Goal: Task Accomplishment & Management: Complete application form

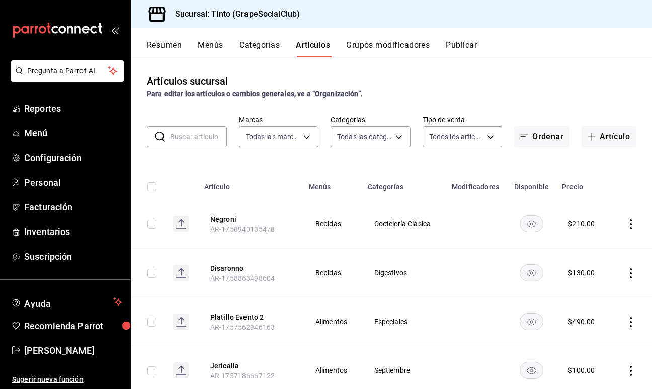
click at [263, 45] on button "Categorías" at bounding box center [260, 48] width 41 height 17
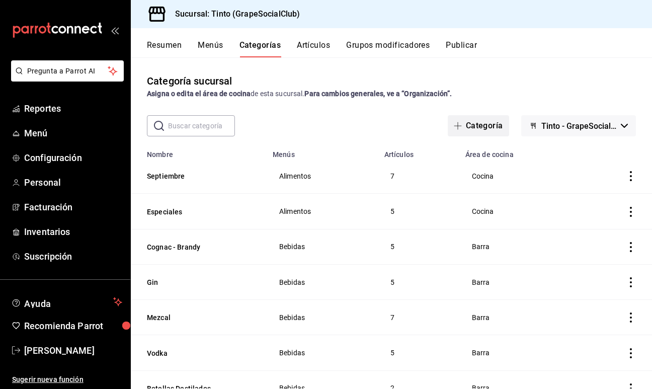
click at [480, 125] on button "Categoría" at bounding box center [478, 125] width 61 height 21
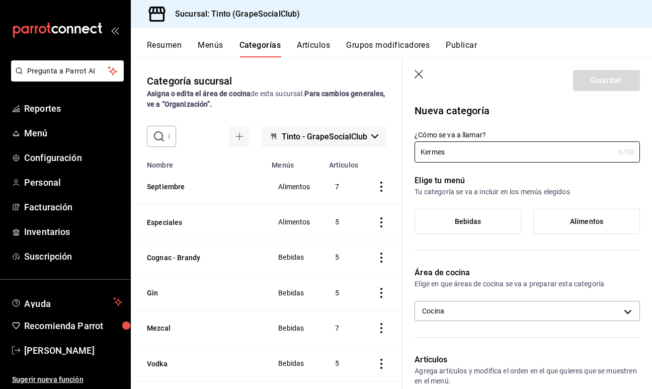
click at [462, 217] on span "Bebidas" at bounding box center [468, 221] width 27 height 9
click at [0, 0] on input "Bebidas" at bounding box center [0, 0] width 0 height 0
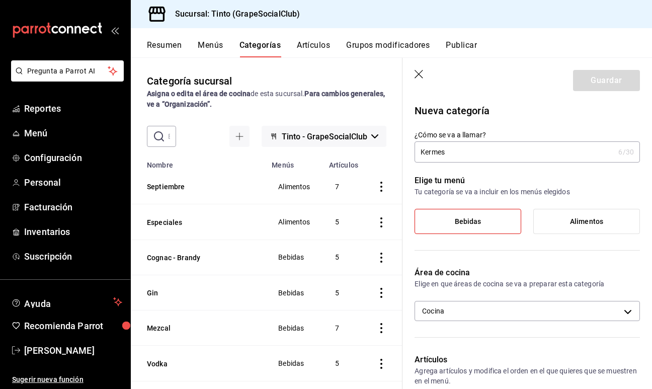
click at [472, 221] on span "Bebidas" at bounding box center [468, 221] width 27 height 9
click at [0, 0] on input "Bebidas" at bounding box center [0, 0] width 0 height 0
click at [455, 151] on input "Kermes" at bounding box center [515, 152] width 200 height 20
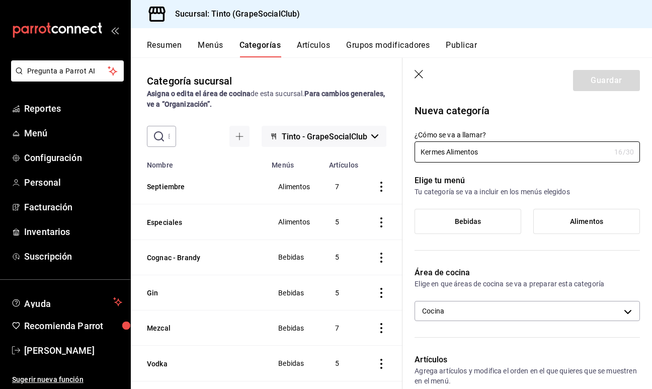
type input "Kermes Alimentos"
click at [586, 222] on span "Alimentos" at bounding box center [586, 221] width 33 height 9
click at [0, 0] on input "Alimentos" at bounding box center [0, 0] width 0 height 0
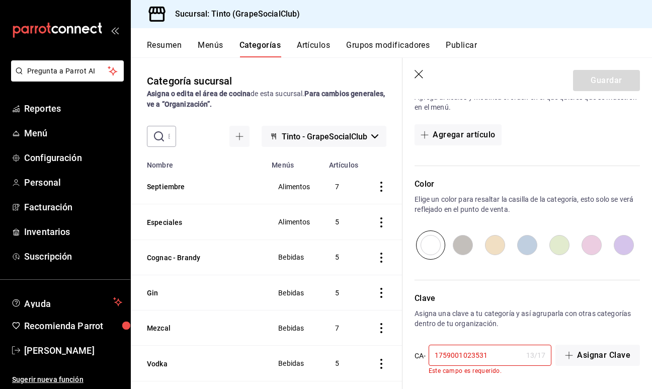
scroll to position [279, 0]
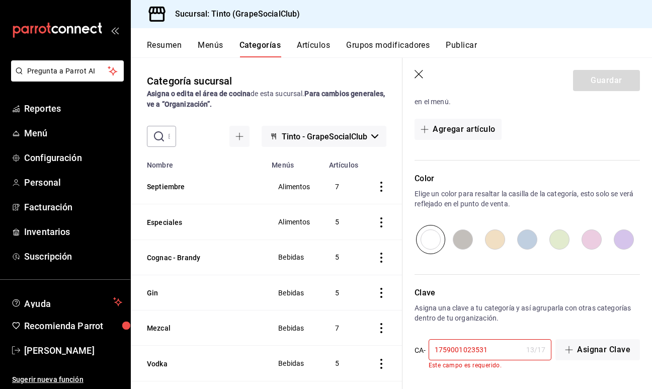
click at [493, 348] on input "1759001023531" at bounding box center [476, 350] width 94 height 20
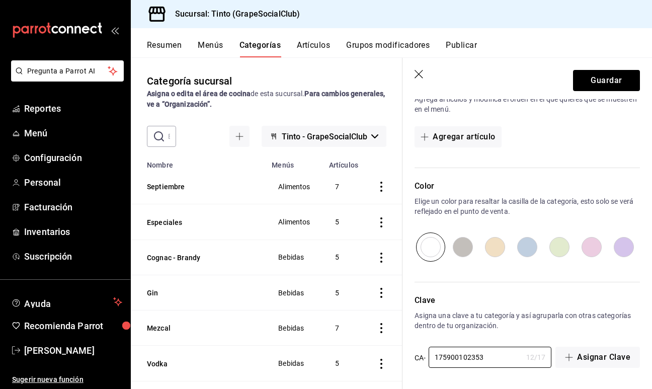
scroll to position [0, 0]
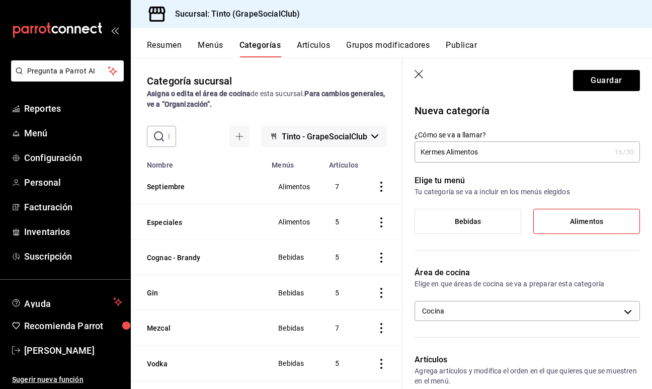
type input "175900102353"
drag, startPoint x: 503, startPoint y: 155, endPoint x: 446, endPoint y: 146, distance: 57.0
click at [446, 146] on input "Kermes Alimentos" at bounding box center [513, 152] width 196 height 20
drag, startPoint x: 490, startPoint y: 153, endPoint x: 445, endPoint y: 151, distance: 44.3
click at [445, 151] on input "Kermes Alimentos" at bounding box center [513, 152] width 196 height 20
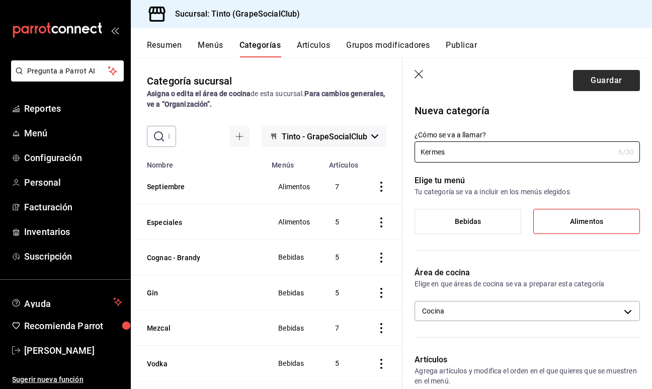
type input "Kermes"
click at [610, 80] on button "Guardar" at bounding box center [606, 80] width 67 height 21
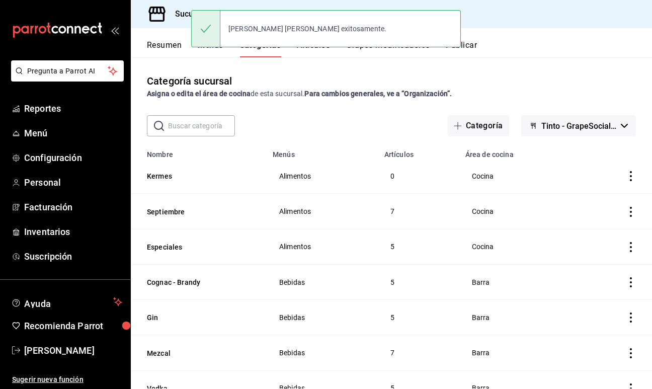
click at [316, 48] on div "[PERSON_NAME] [PERSON_NAME] exitosamente." at bounding box center [326, 28] width 270 height 43
click at [314, 48] on div "[PERSON_NAME] [PERSON_NAME] exitosamente." at bounding box center [326, 28] width 270 height 43
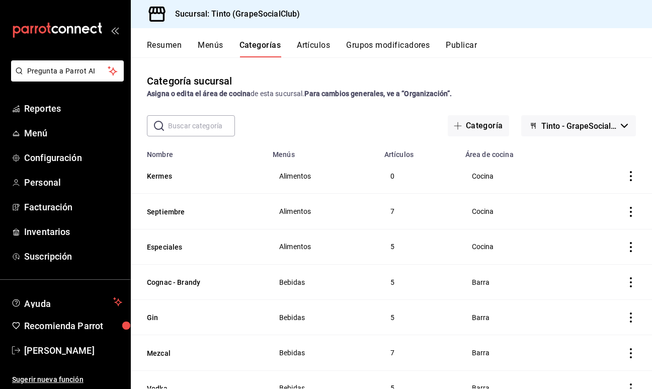
click at [313, 51] on button "Artículos" at bounding box center [313, 48] width 33 height 17
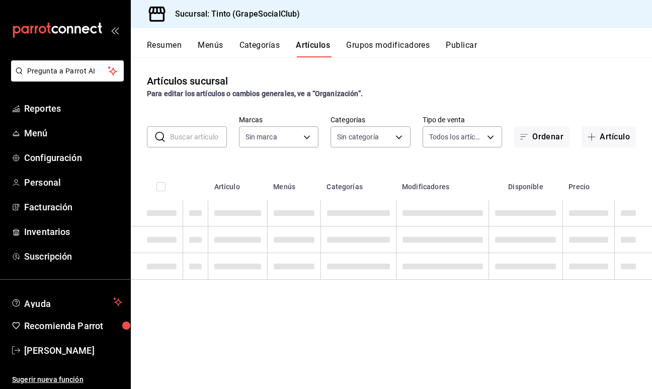
type input "f73be7d5-d364-4573-9d25-9d8d9bf64eb7"
type input "a3cafe1a-9c0b-446a-a36a-a16e716a8443,dd3e5616-cde6-48bc-9495-19a702f537b6,292a2…"
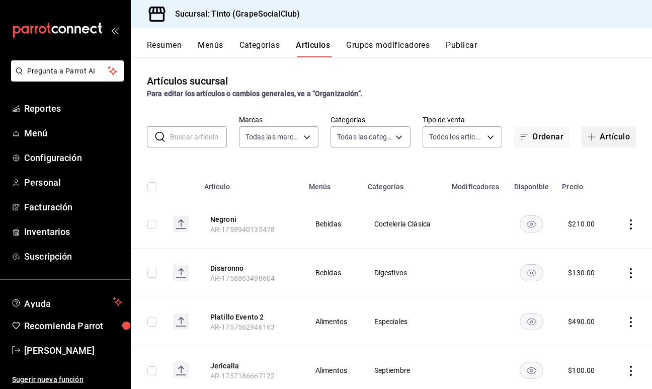
click at [612, 139] on button "Artículo" at bounding box center [609, 136] width 54 height 21
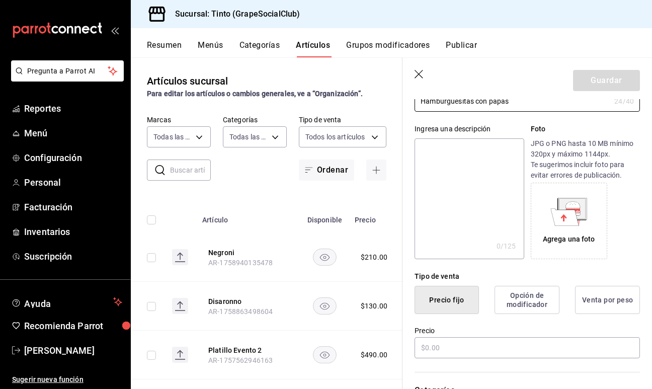
scroll to position [86, 0]
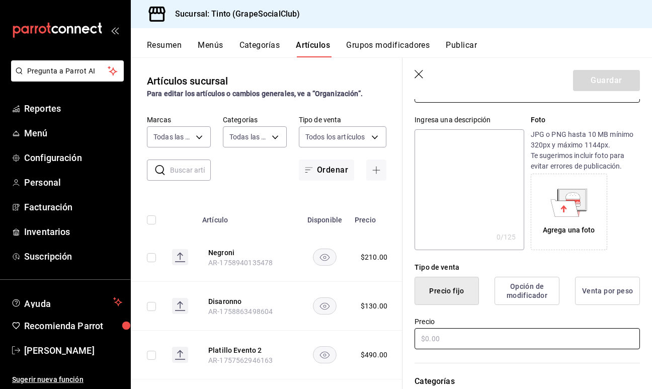
type input "Hamburguesitas con papas"
click at [433, 340] on input "text" at bounding box center [527, 338] width 225 height 21
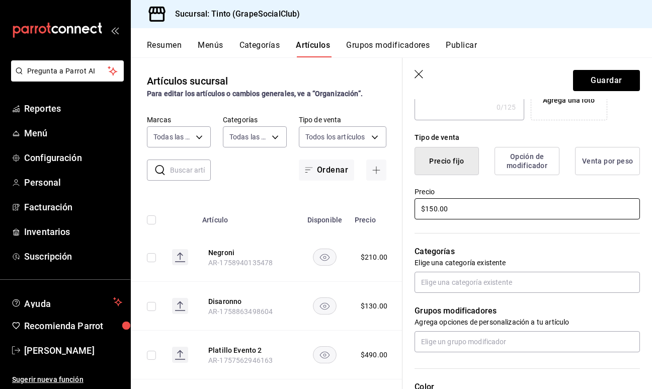
scroll to position [216, 0]
type input "$150.00"
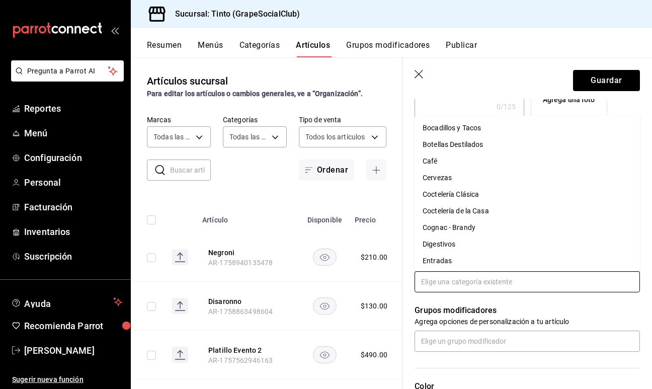
click at [446, 285] on input "text" at bounding box center [527, 281] width 225 height 21
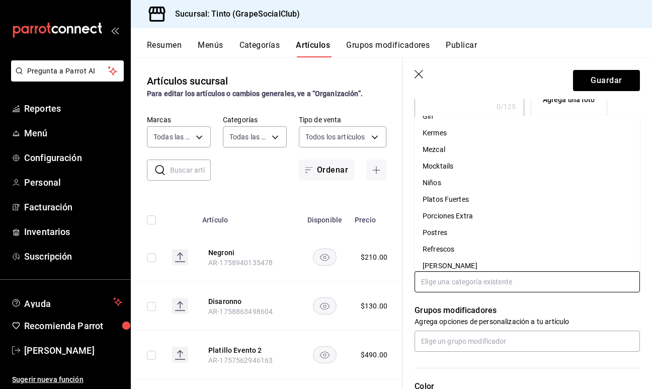
scroll to position [171, 0]
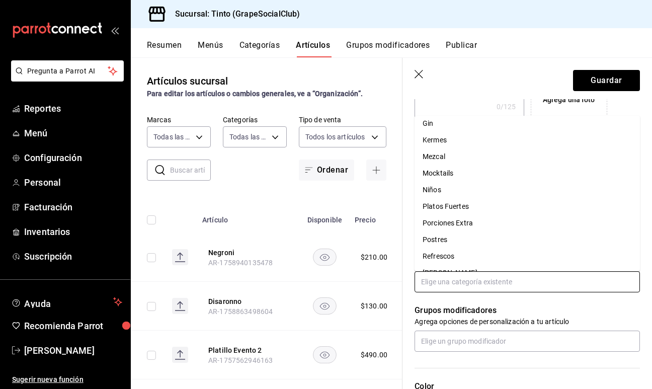
click at [444, 143] on li "Kermes" at bounding box center [527, 140] width 225 height 17
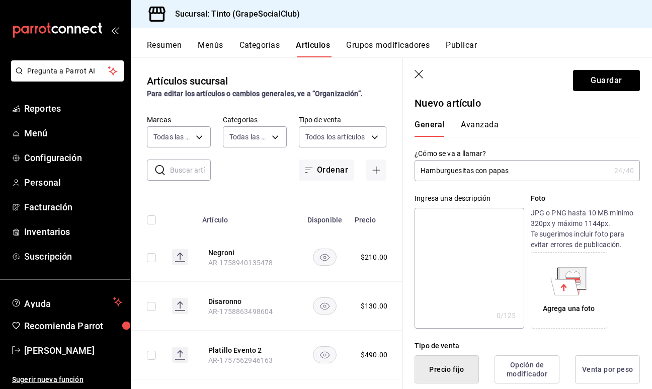
scroll to position [0, 0]
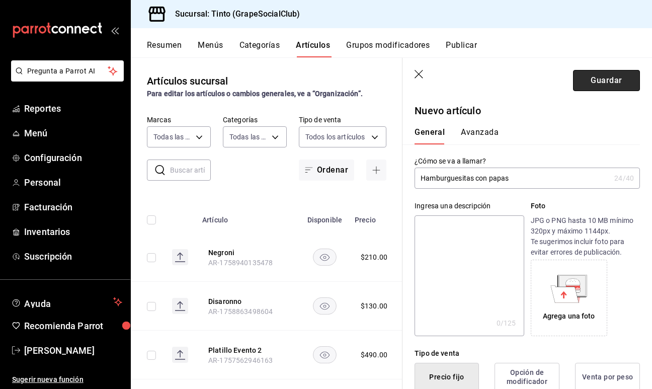
click at [604, 84] on button "Guardar" at bounding box center [606, 80] width 67 height 21
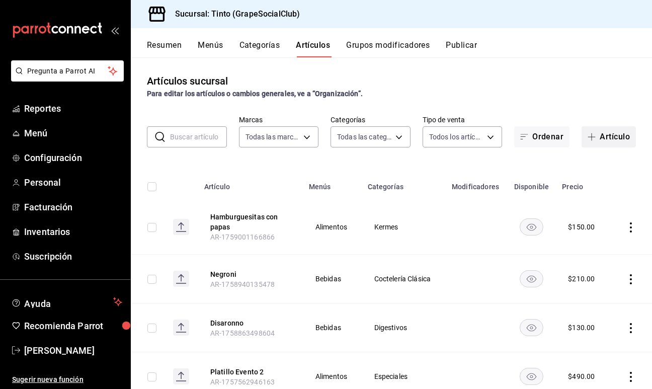
click at [608, 135] on button "Artículo" at bounding box center [609, 136] width 54 height 21
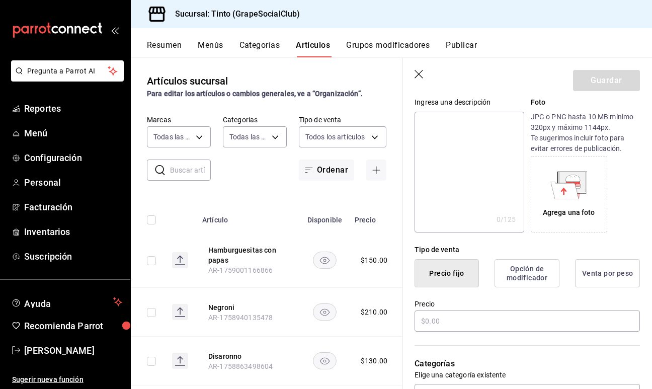
scroll to position [111, 0]
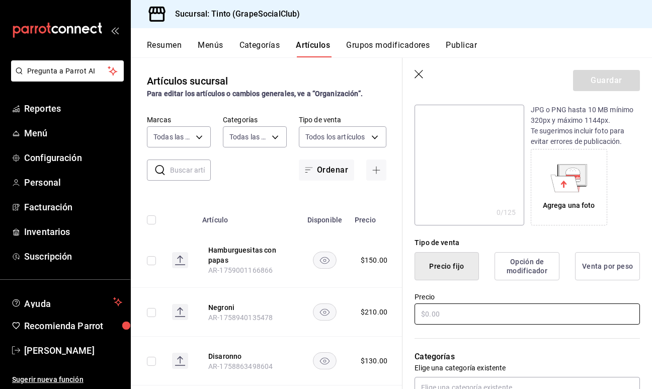
type input "Chips con aderezo"
click at [478, 316] on input "text" at bounding box center [527, 313] width 225 height 21
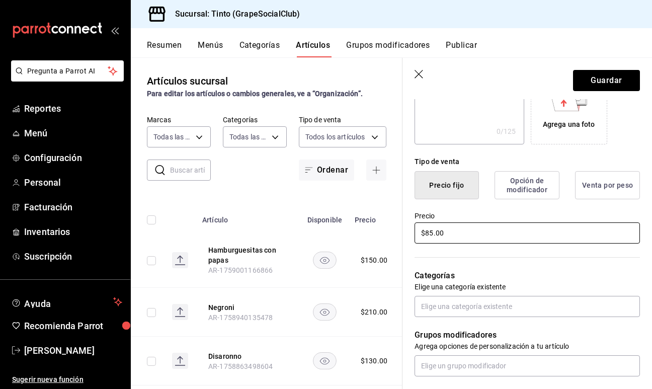
scroll to position [238, 0]
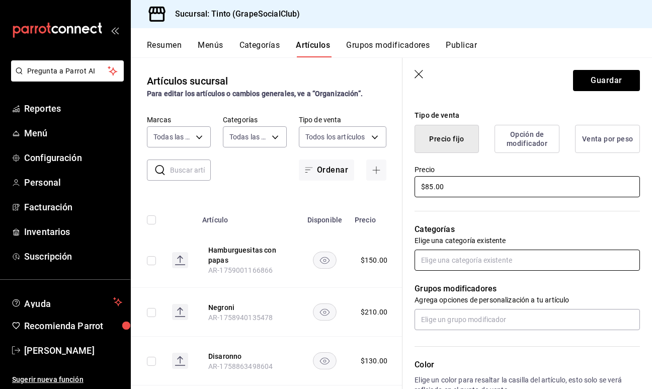
type input "$85.00"
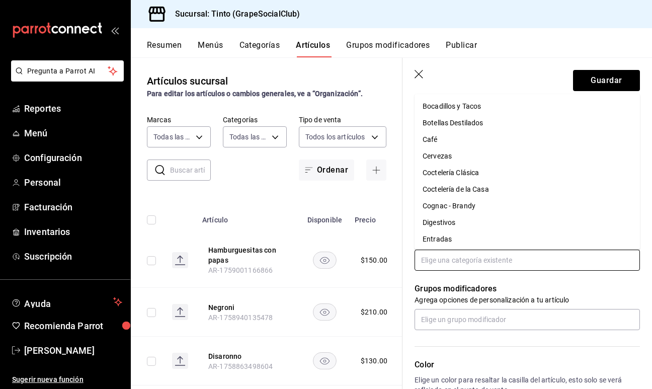
click at [478, 260] on input "text" at bounding box center [527, 260] width 225 height 21
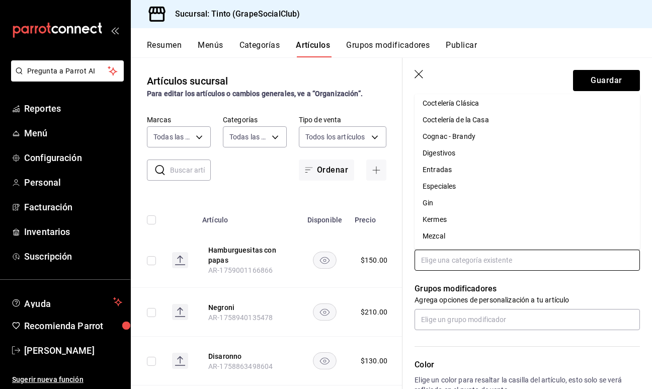
scroll to position [81, 0]
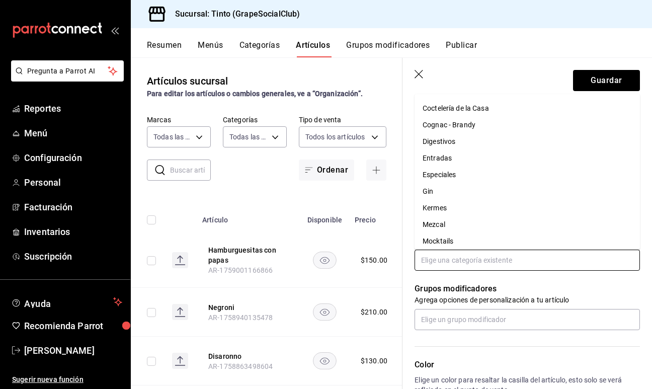
click at [452, 211] on li "Kermes" at bounding box center [527, 208] width 225 height 17
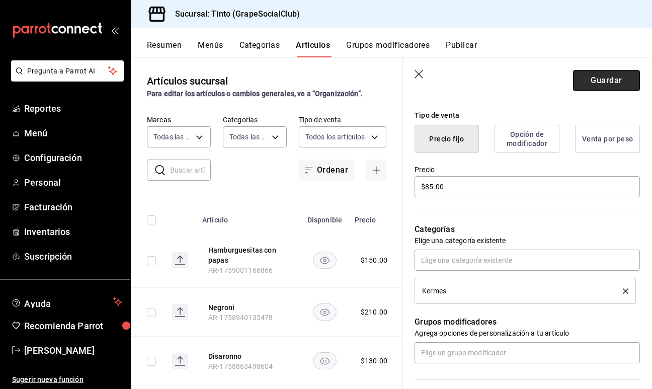
click at [615, 78] on button "Guardar" at bounding box center [606, 80] width 67 height 21
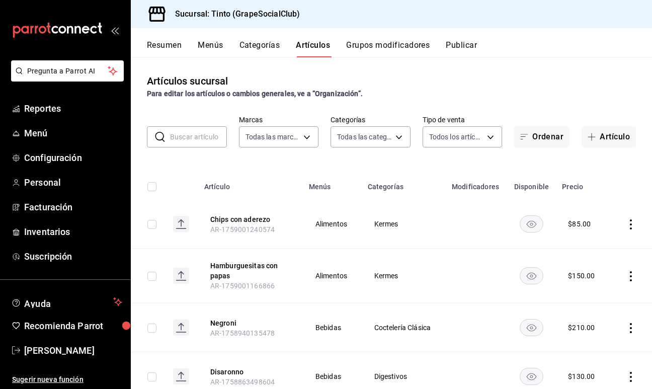
click at [187, 135] on input "text" at bounding box center [198, 137] width 57 height 20
click at [603, 141] on button "Artículo" at bounding box center [609, 136] width 54 height 21
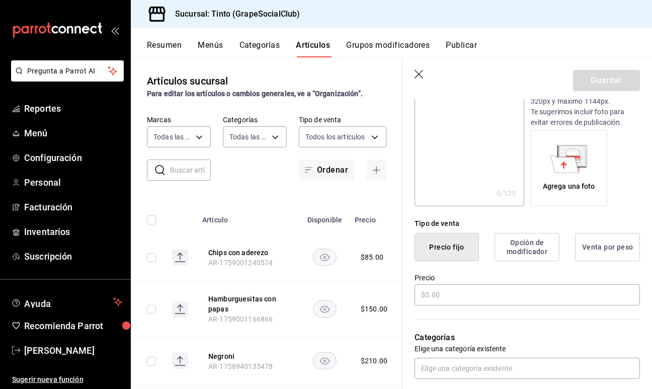
scroll to position [141, 0]
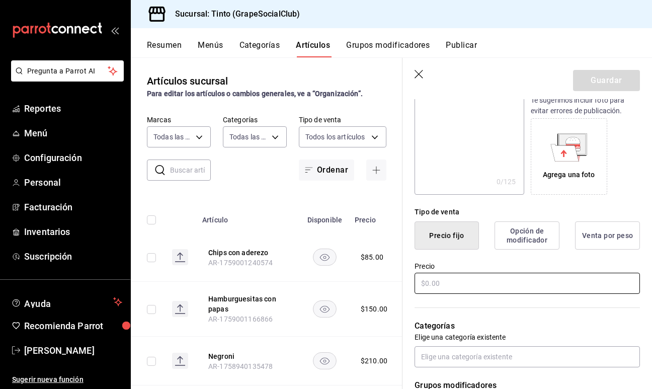
type input "Arroz con leche"
click at [508, 286] on input "text" at bounding box center [527, 283] width 225 height 21
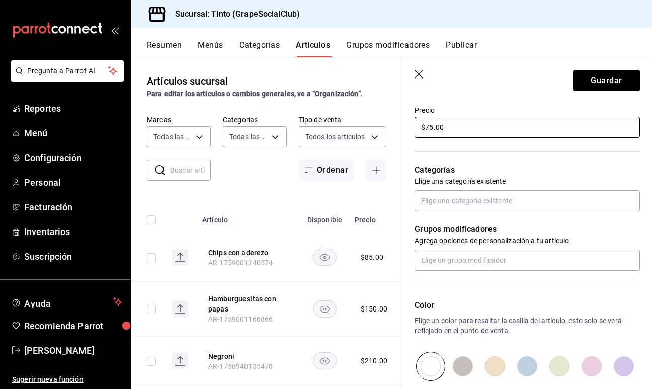
scroll to position [294, 0]
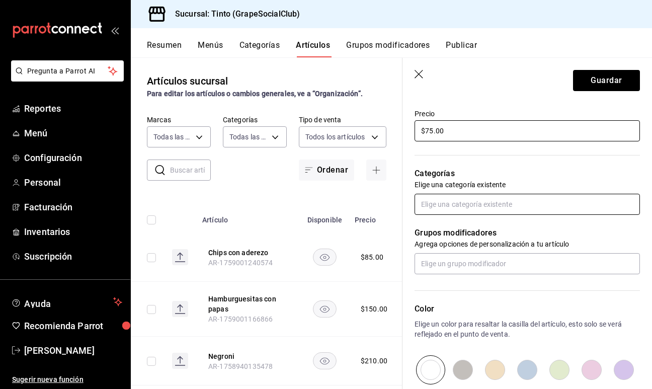
type input "$75.00"
click at [462, 204] on input "text" at bounding box center [527, 204] width 225 height 21
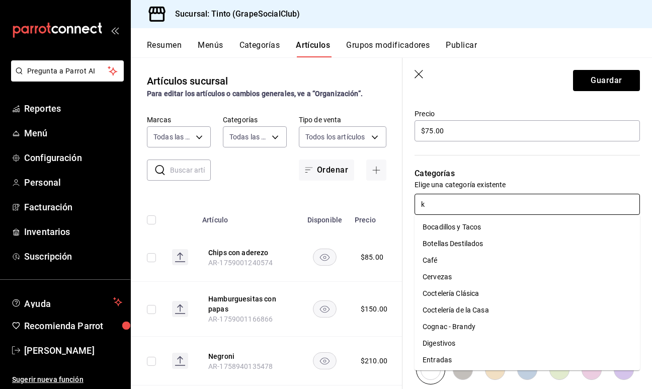
type input "ke"
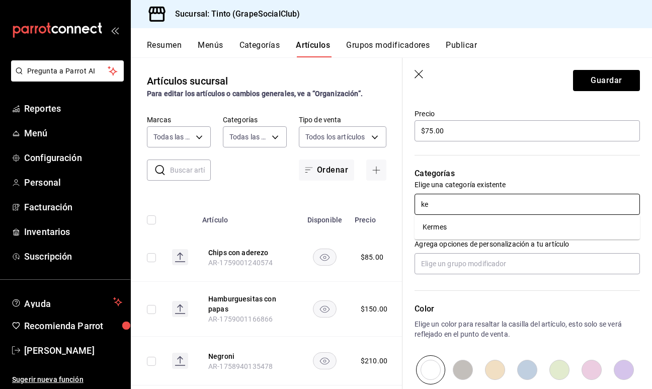
click at [462, 221] on li "Kermes" at bounding box center [527, 227] width 225 height 17
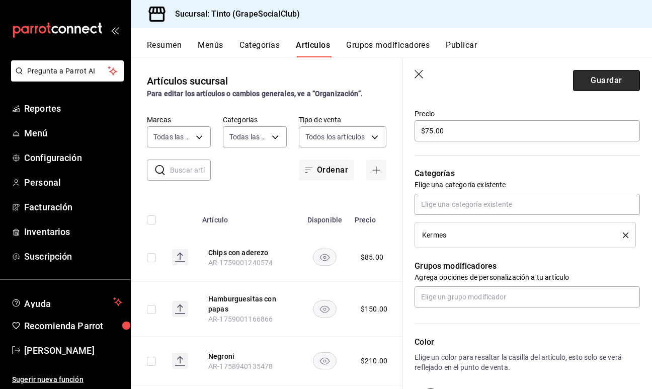
click at [594, 86] on button "Guardar" at bounding box center [606, 80] width 67 height 21
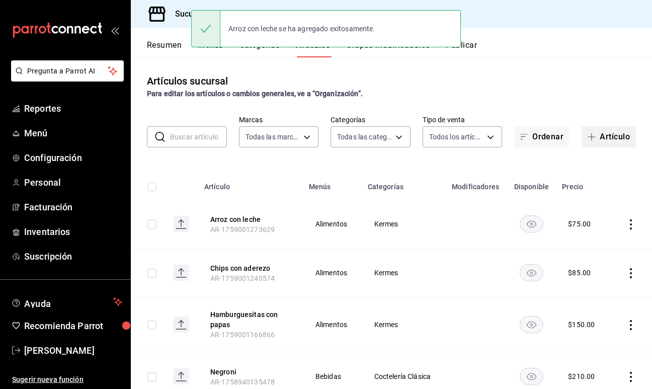
click at [606, 133] on button "Artículo" at bounding box center [609, 136] width 54 height 21
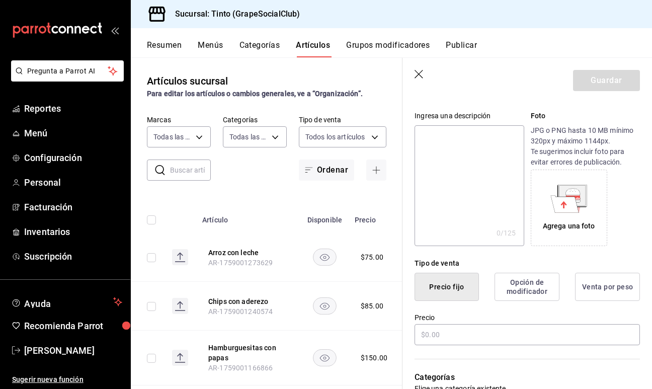
scroll to position [100, 0]
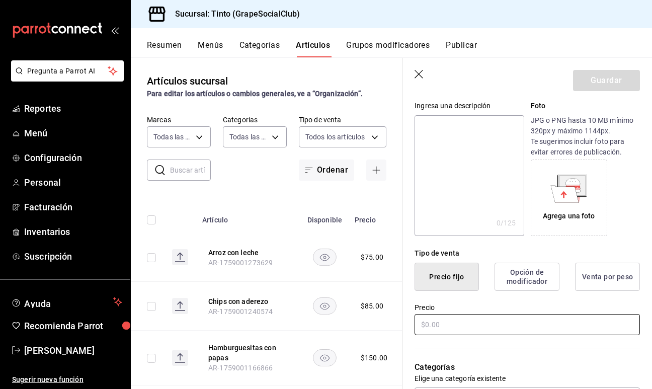
type input "Pastel de vainilla"
click at [445, 326] on input "text" at bounding box center [527, 324] width 225 height 21
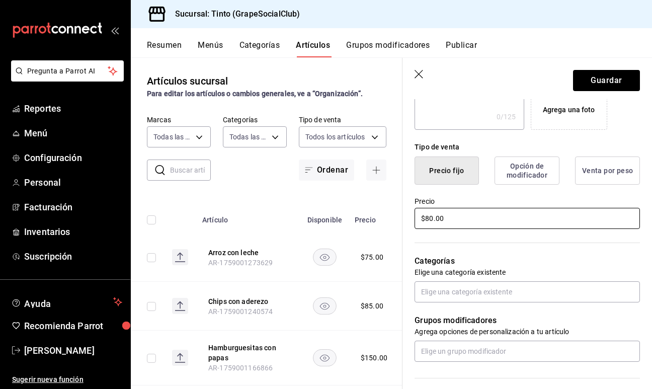
scroll to position [215, 0]
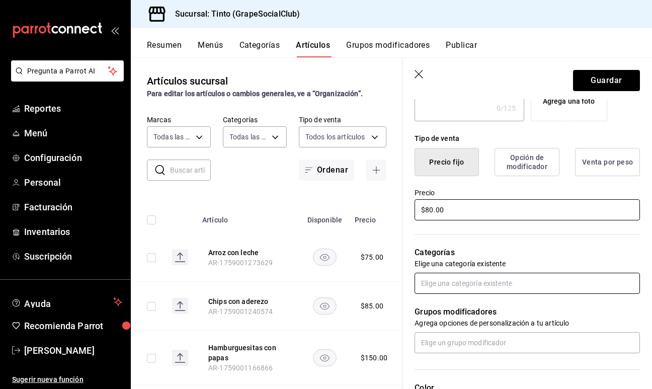
type input "$80.00"
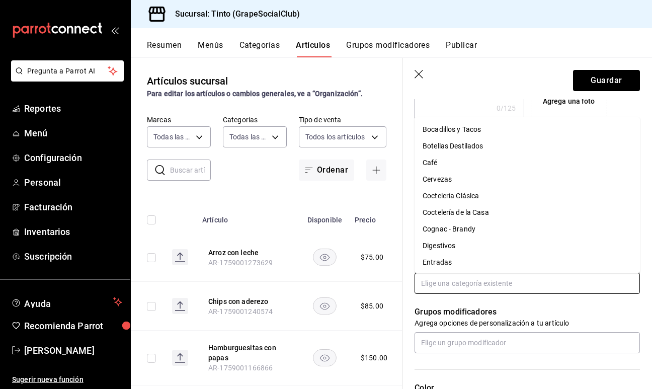
click at [460, 284] on input "text" at bounding box center [527, 283] width 225 height 21
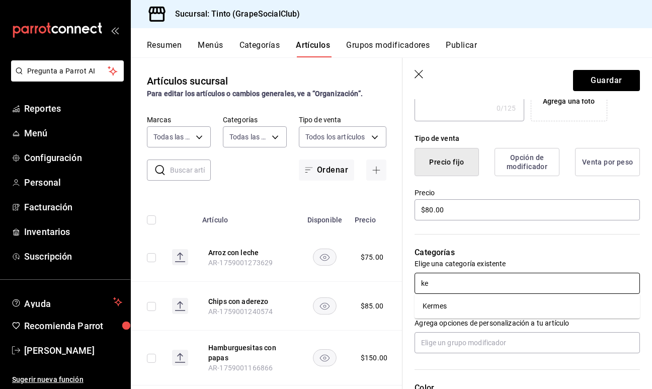
type input "ker"
click at [445, 310] on li "Kermes" at bounding box center [527, 306] width 225 height 17
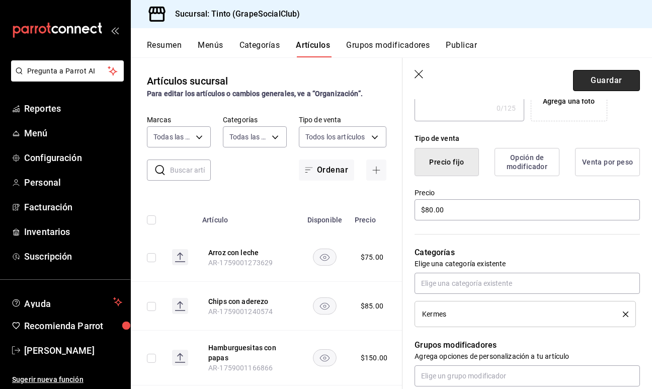
click at [601, 81] on button "Guardar" at bounding box center [606, 80] width 67 height 21
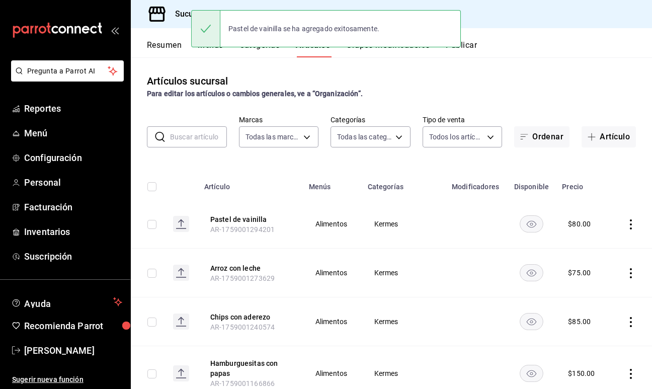
click at [197, 141] on input "text" at bounding box center [198, 137] width 57 height 20
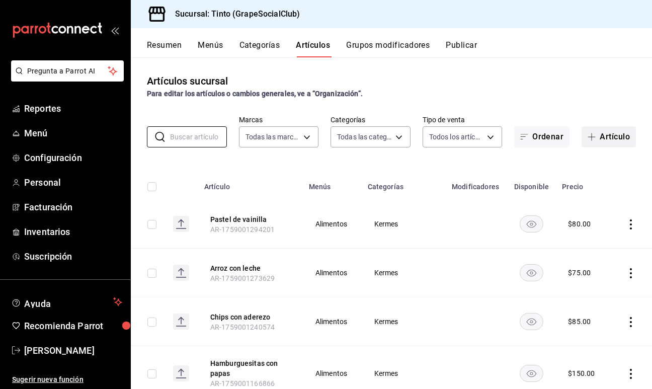
click at [604, 142] on button "Artículo" at bounding box center [609, 136] width 54 height 21
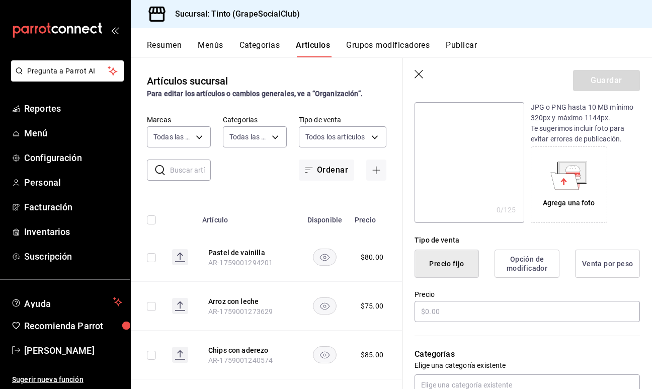
scroll to position [121, 0]
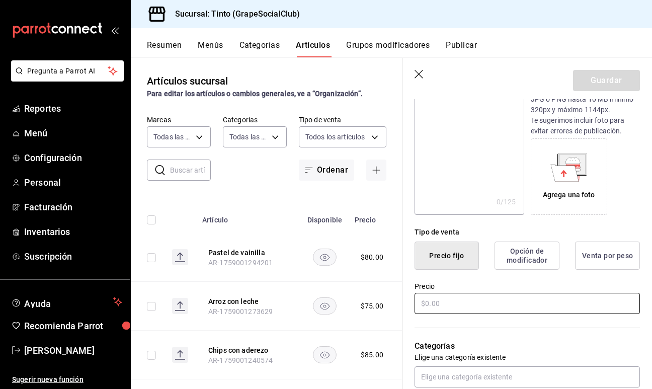
click at [480, 304] on input "text" at bounding box center [527, 303] width 225 height 21
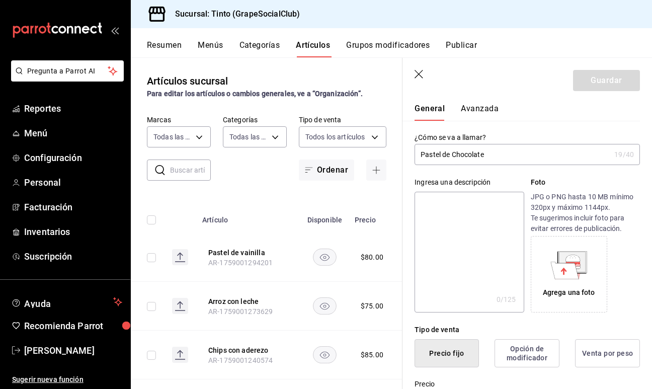
scroll to position [0, 0]
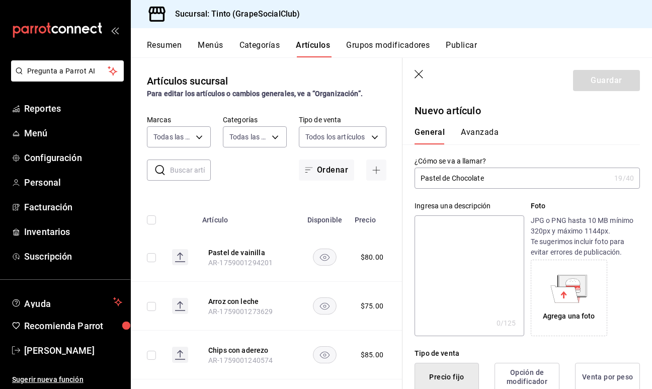
click at [456, 179] on input "Pastel de Chocolate" at bounding box center [513, 178] width 196 height 20
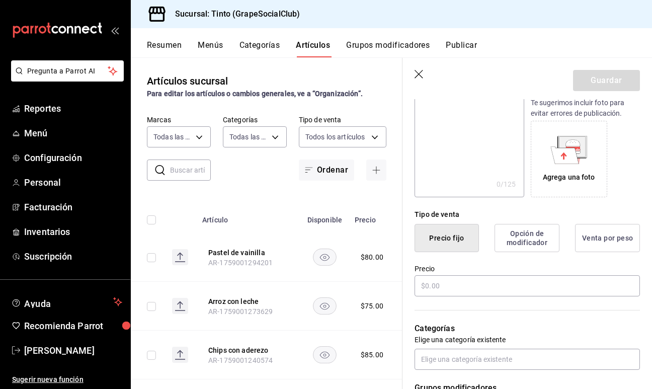
scroll to position [145, 0]
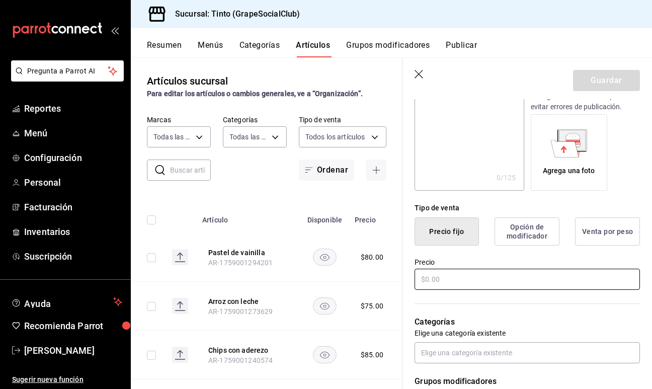
type input "Pastel de chocolate"
click at [432, 283] on input "text" at bounding box center [527, 279] width 225 height 21
type input "$9.00"
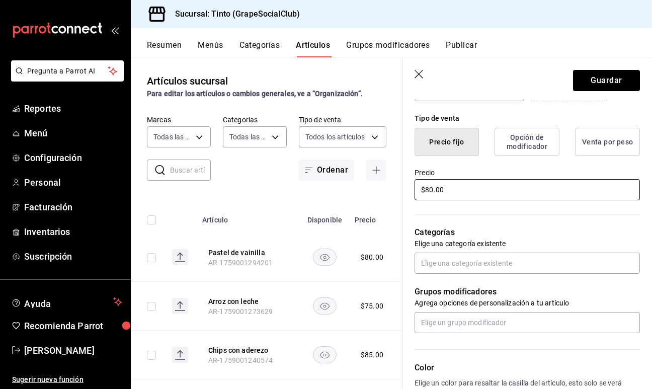
scroll to position [237, 0]
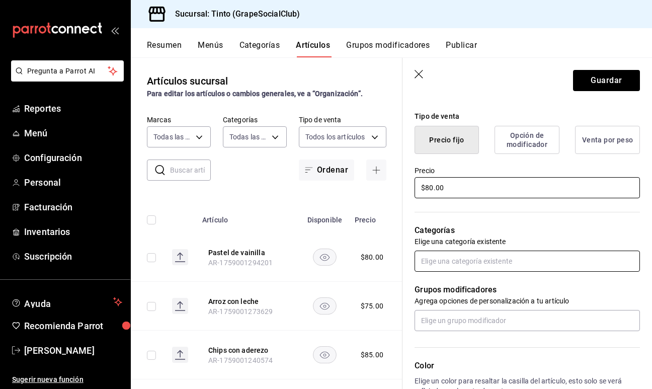
type input "$80.00"
click at [460, 259] on input "text" at bounding box center [527, 261] width 225 height 21
type input "ker"
click at [456, 278] on li "Kermes" at bounding box center [527, 284] width 225 height 17
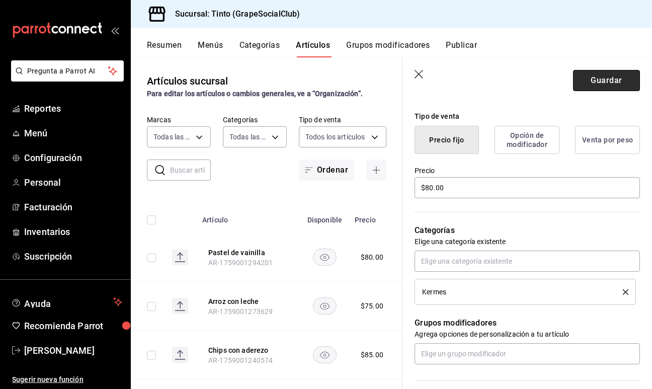
click at [607, 79] on button "Guardar" at bounding box center [606, 80] width 67 height 21
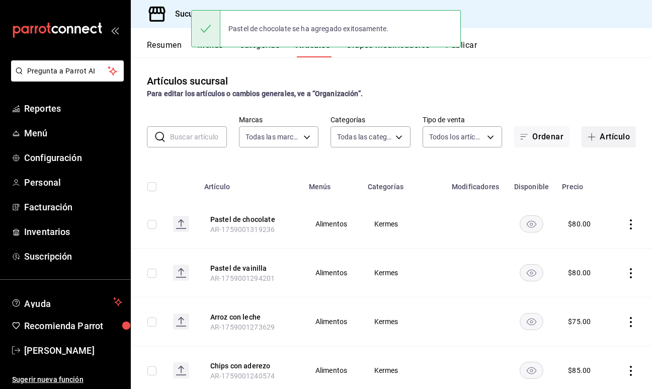
click at [613, 136] on button "Artículo" at bounding box center [609, 136] width 54 height 21
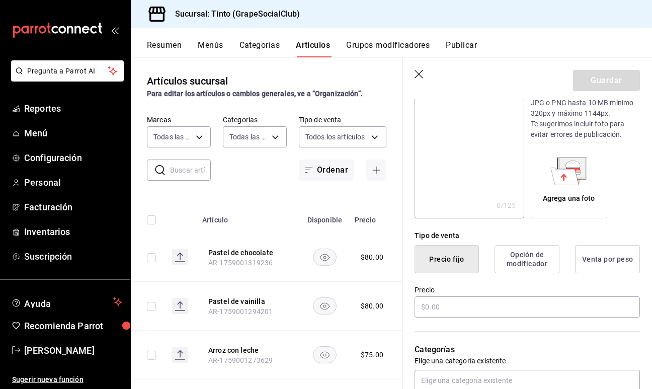
scroll to position [119, 0]
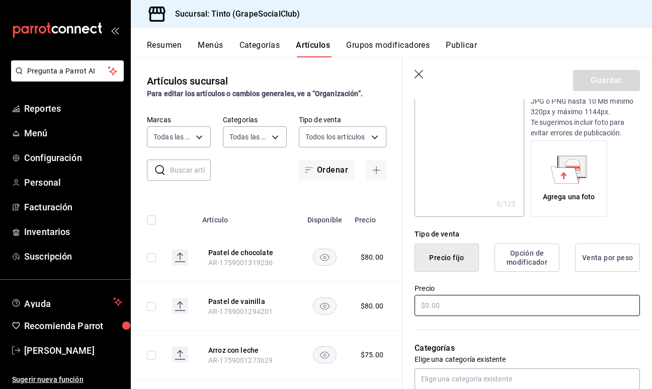
type input "Agua fresca"
click at [437, 308] on input "text" at bounding box center [527, 305] width 225 height 21
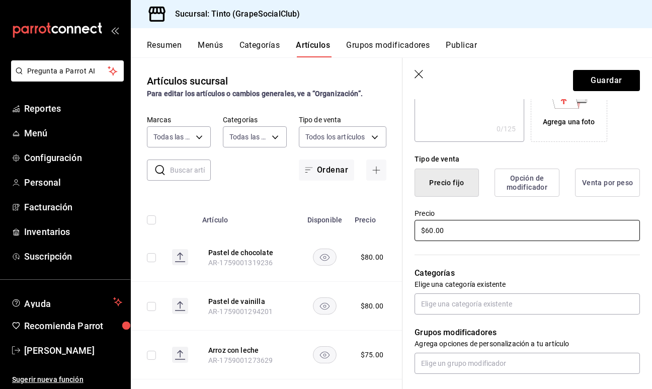
scroll to position [195, 0]
type input "$60.00"
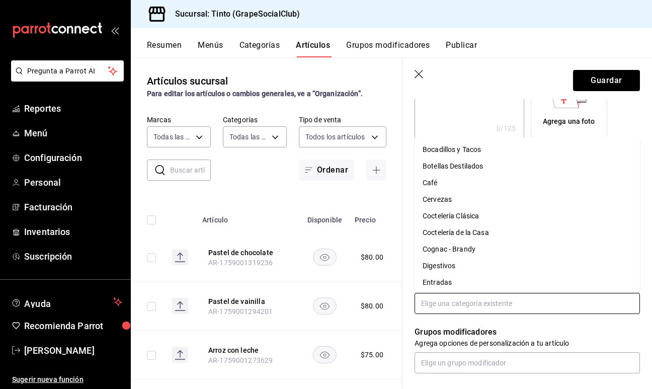
click at [443, 311] on input "text" at bounding box center [527, 303] width 225 height 21
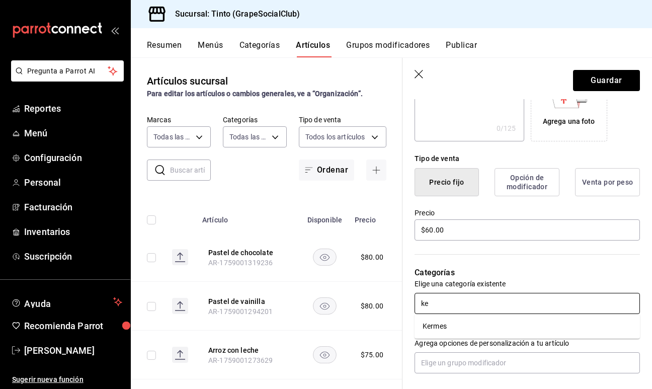
type input "ker"
click at [446, 322] on li "Kermes" at bounding box center [527, 326] width 225 height 17
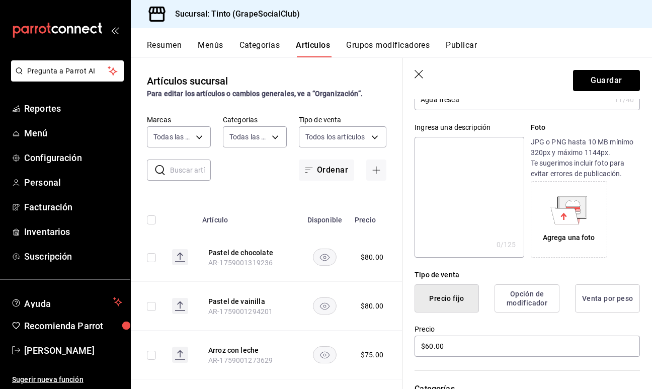
scroll to position [0, 0]
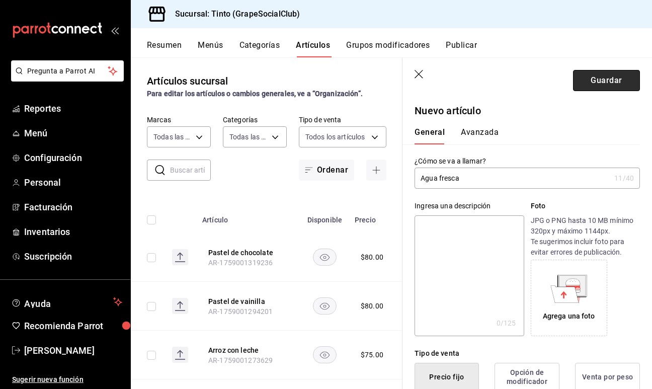
click at [612, 76] on button "Guardar" at bounding box center [606, 80] width 67 height 21
